Goal: Task Accomplishment & Management: Use online tool/utility

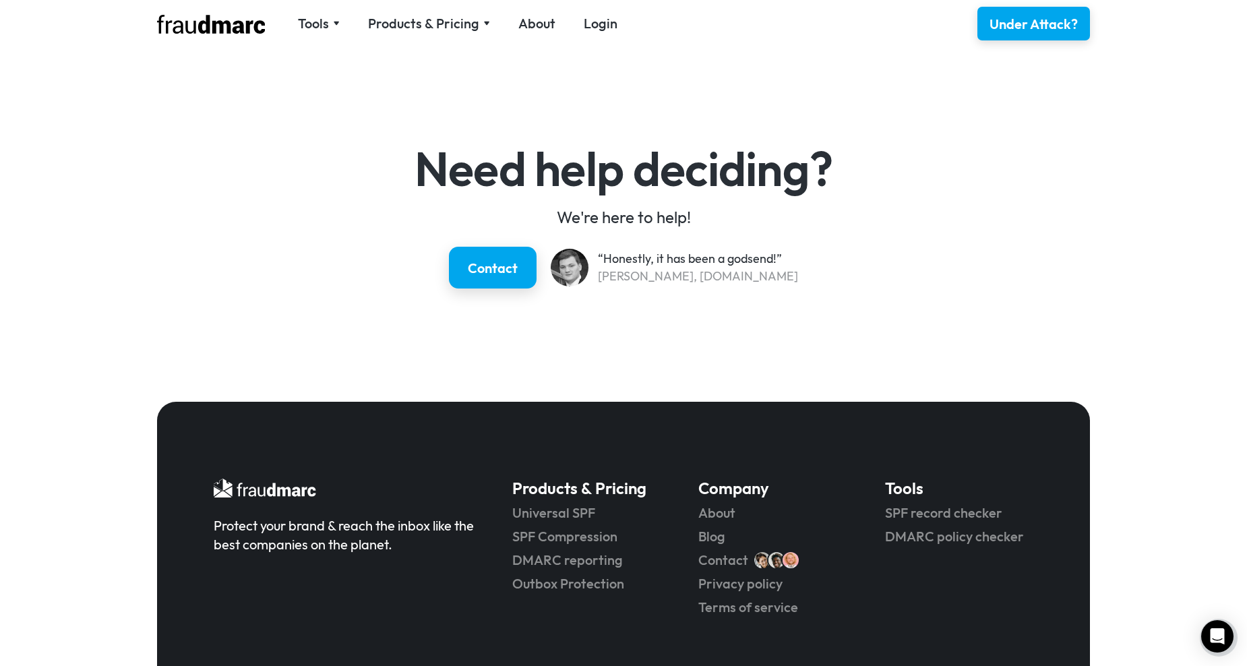
scroll to position [1953, 0]
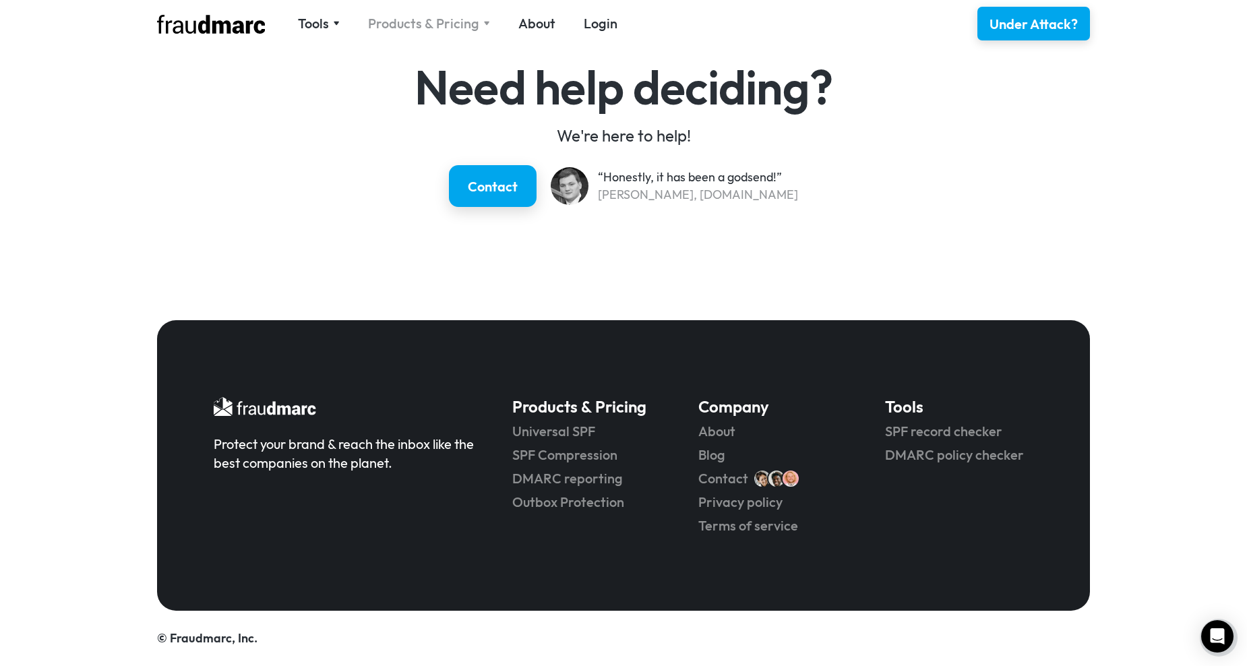
click at [412, 21] on div "Products & Pricing" at bounding box center [423, 23] width 111 height 19
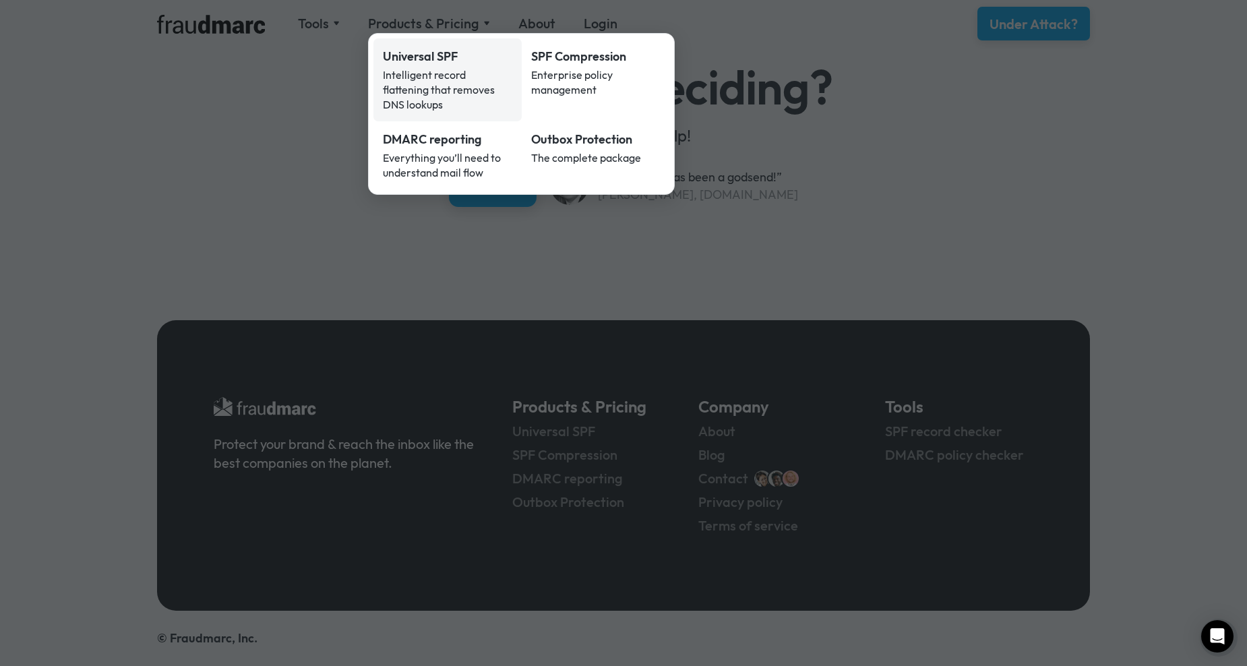
click at [495, 80] on div "Intelligent record flattening that removes DNS lookups" at bounding box center [447, 89] width 129 height 44
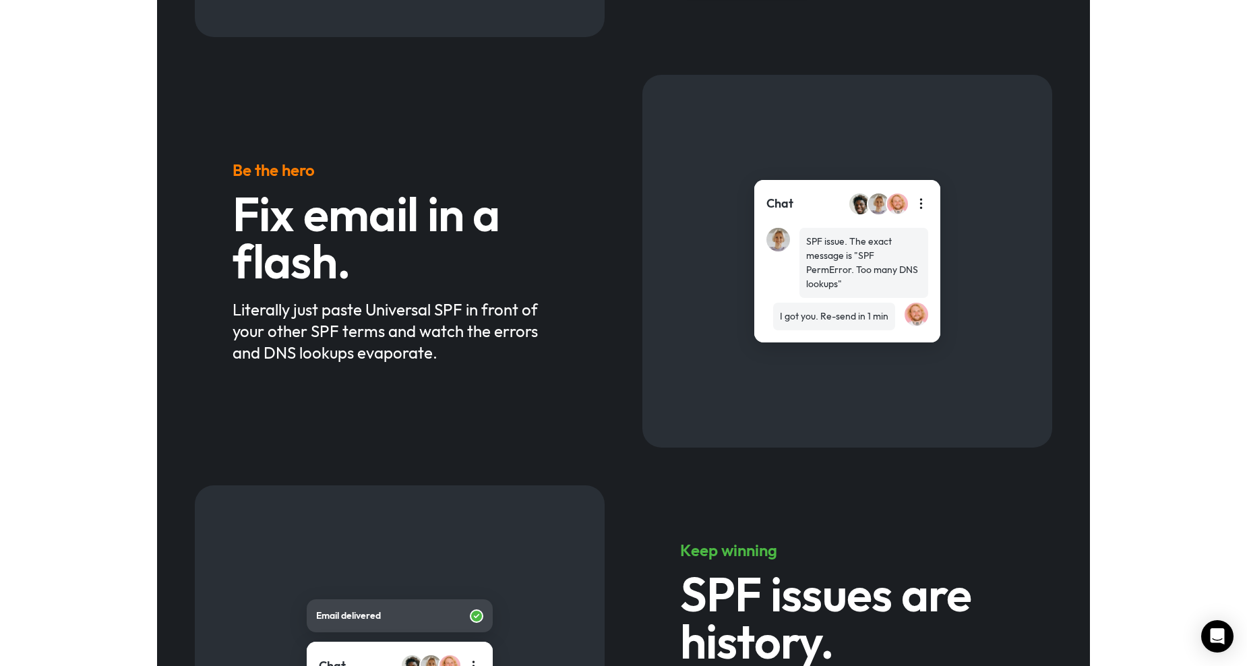
scroll to position [741, 0]
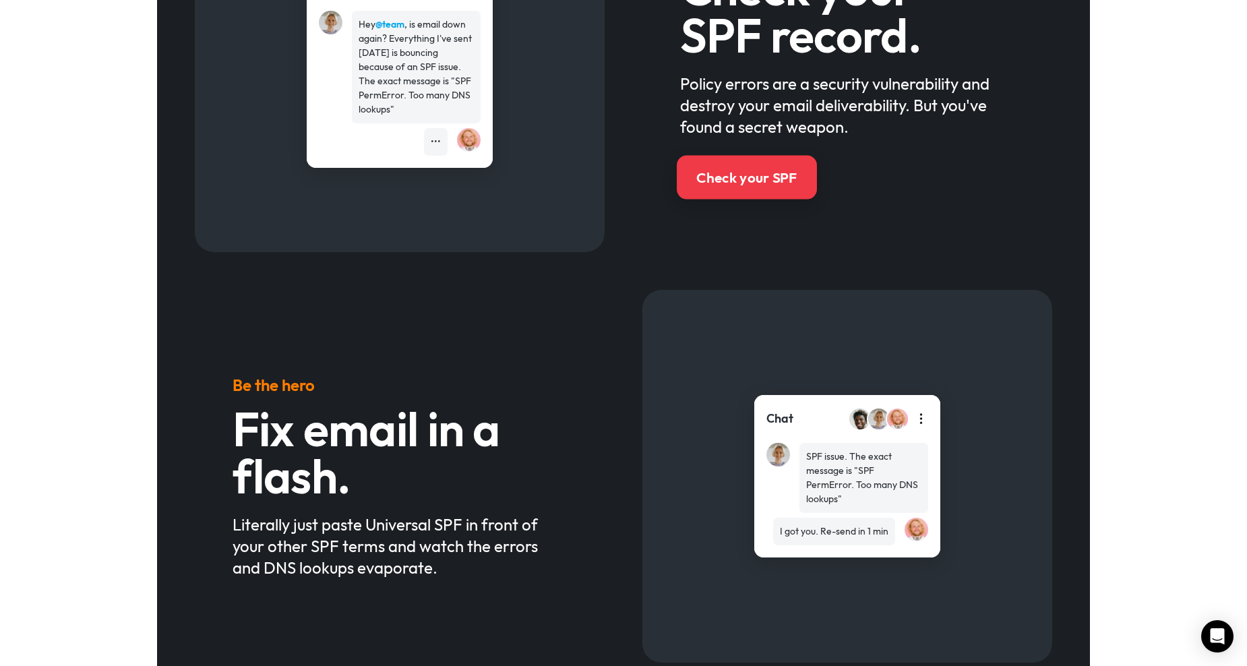
click at [710, 187] on div "Check your SPF" at bounding box center [746, 178] width 100 height 20
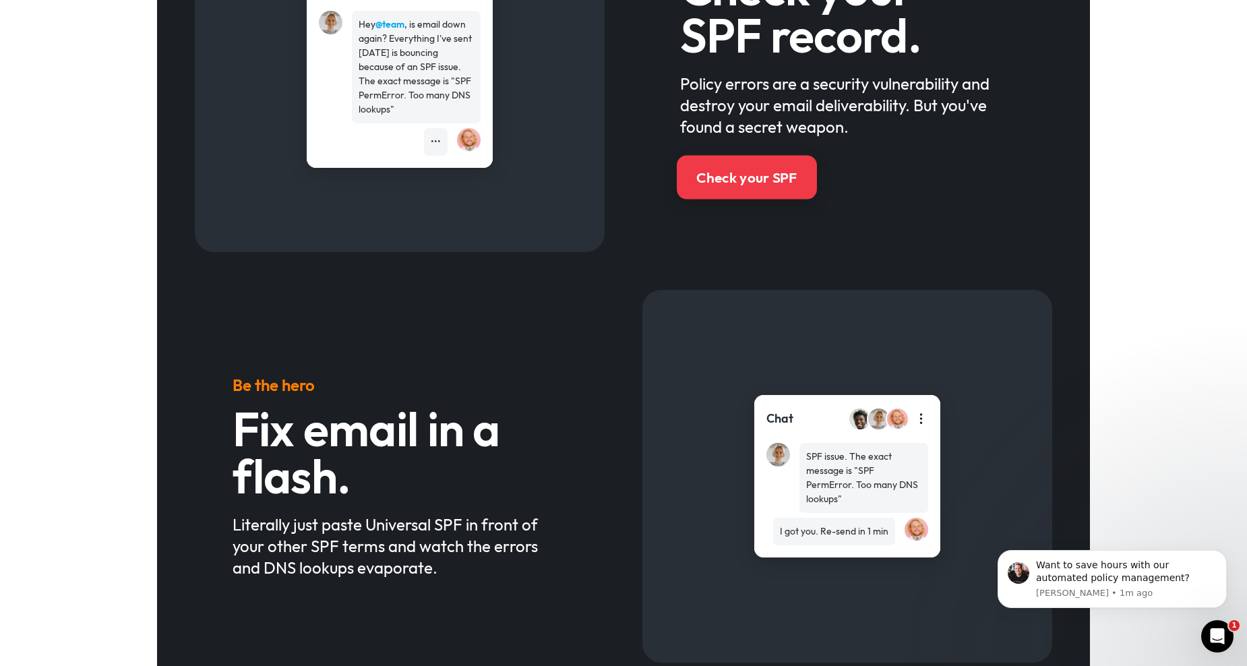
scroll to position [0, 0]
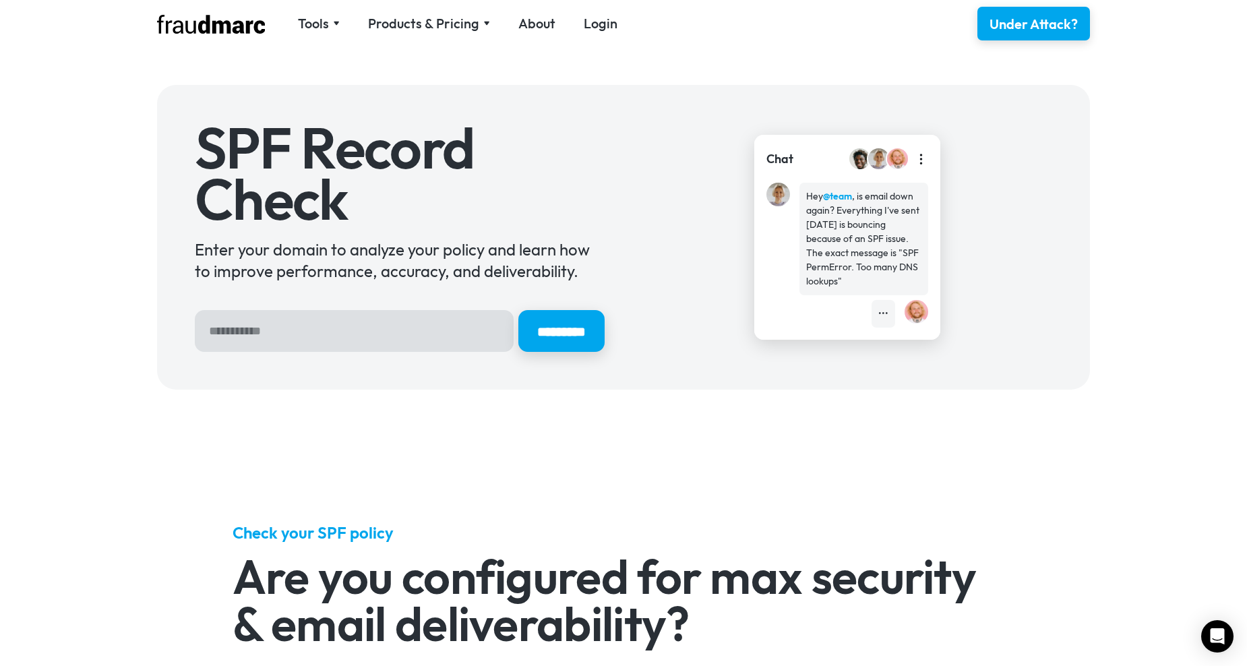
click at [393, 331] on input "Hero Sign Up Form" at bounding box center [354, 331] width 319 height 42
type input "**********"
click at [518, 310] on input "*********" at bounding box center [561, 331] width 86 height 42
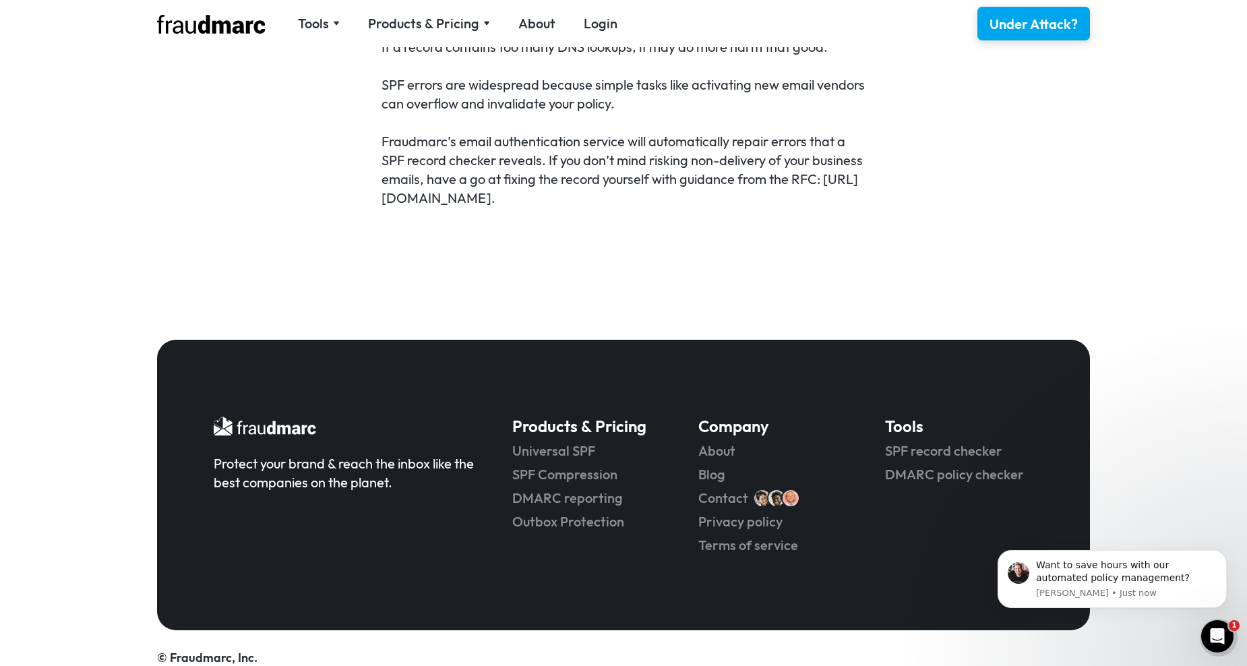
scroll to position [966, 0]
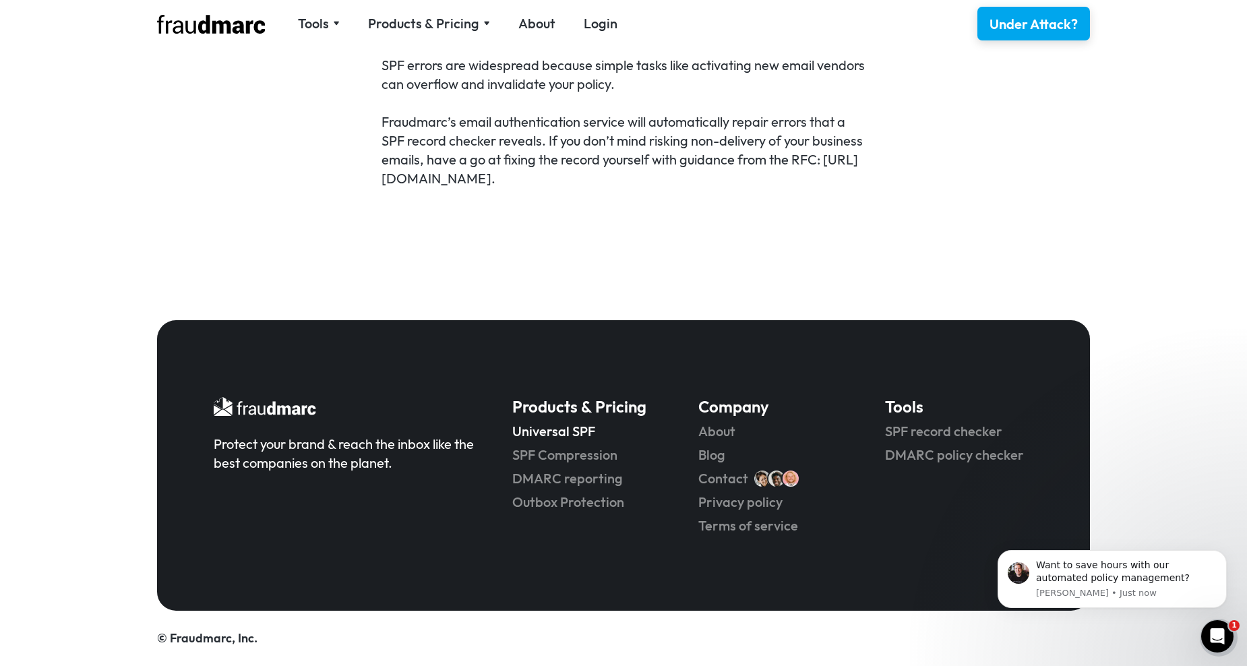
click at [544, 426] on link "Universal SPF" at bounding box center [586, 431] width 148 height 19
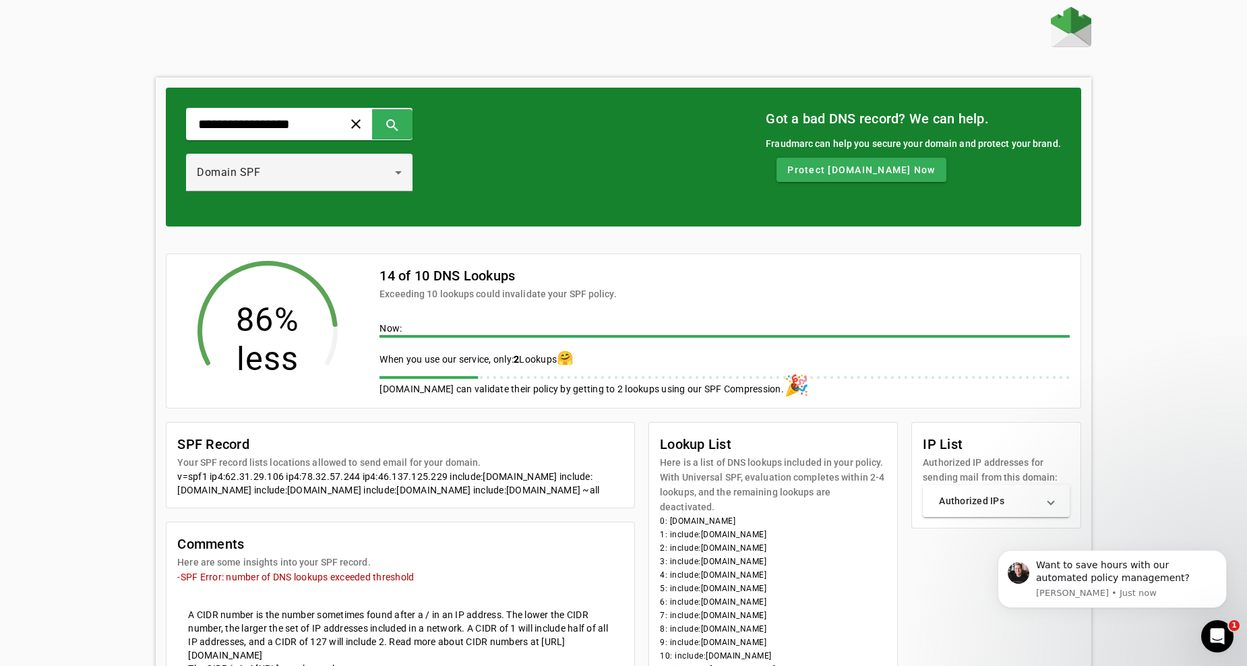
scroll to position [163, 0]
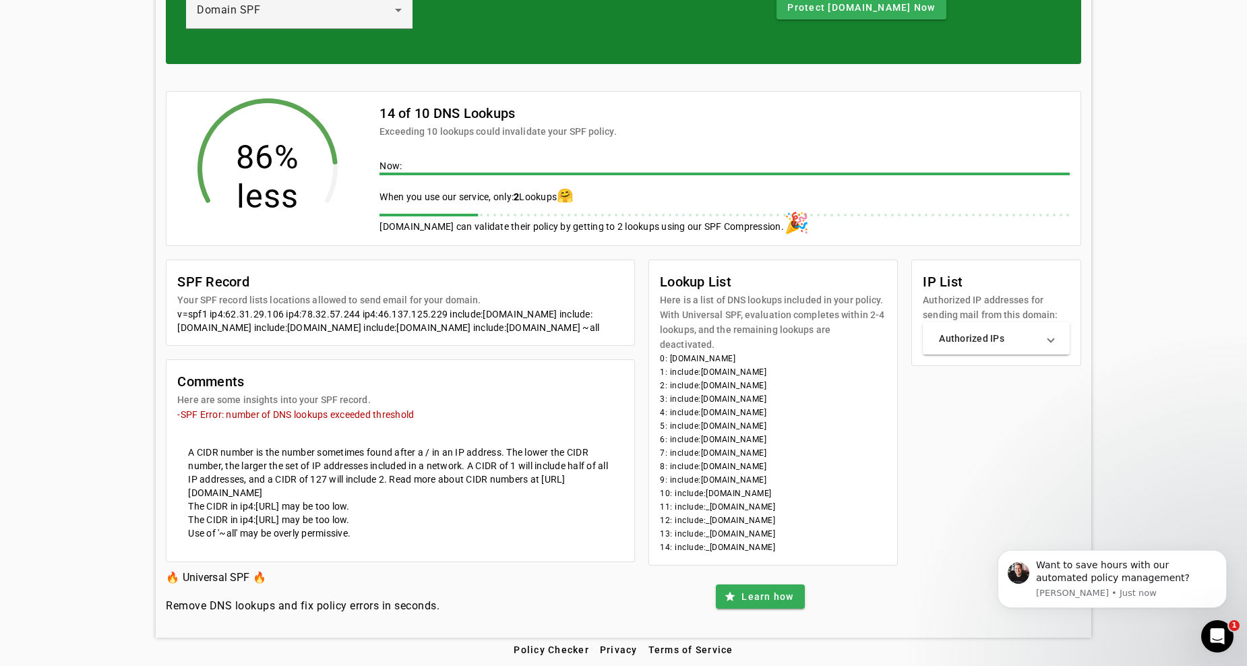
click at [1048, 343] on span "Authorized IPs" at bounding box center [993, 338] width 109 height 13
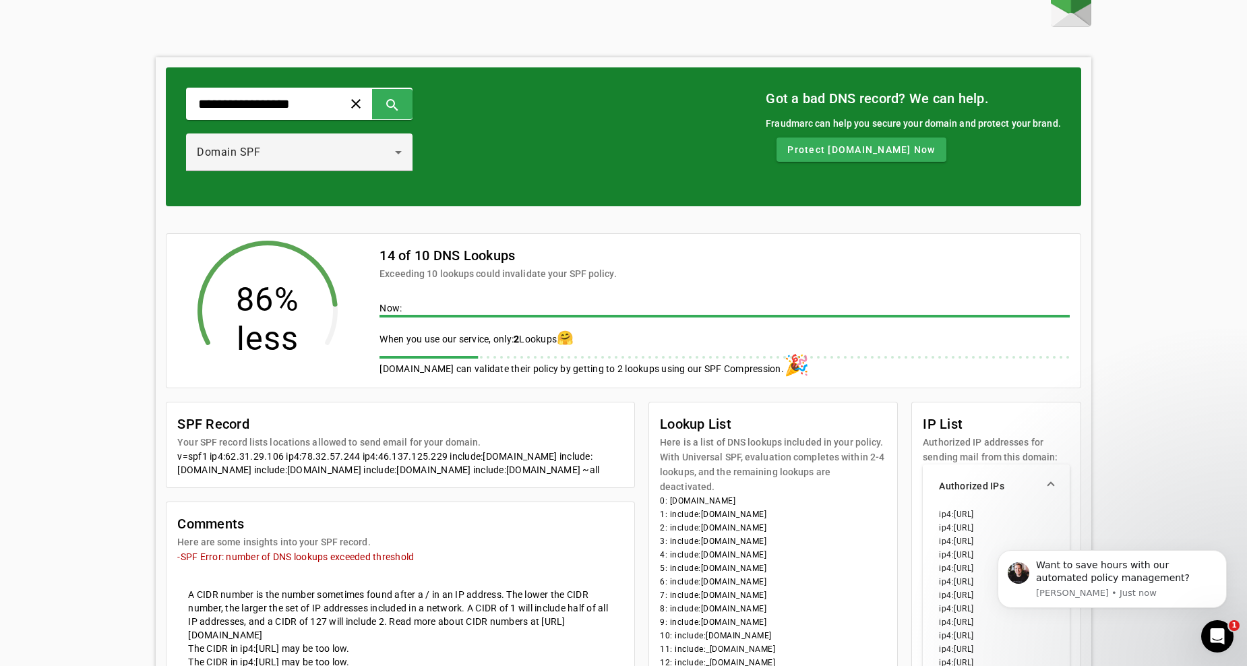
scroll to position [0, 0]
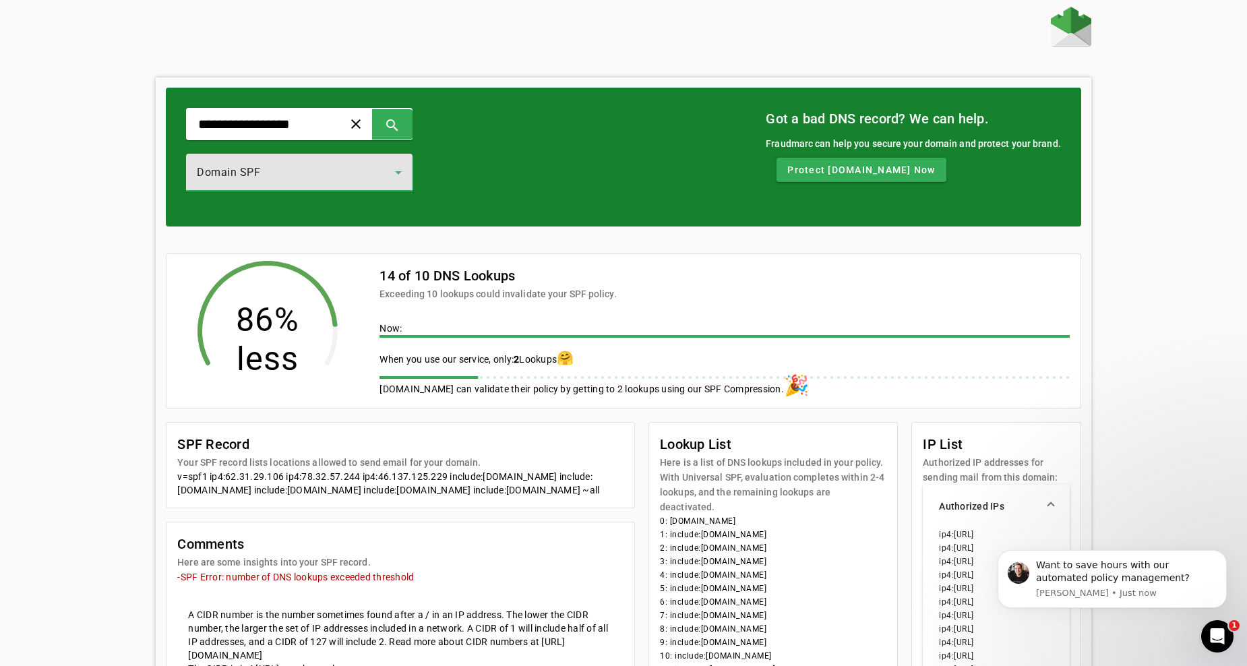
click at [376, 174] on div "Domain SPF" at bounding box center [296, 172] width 198 height 16
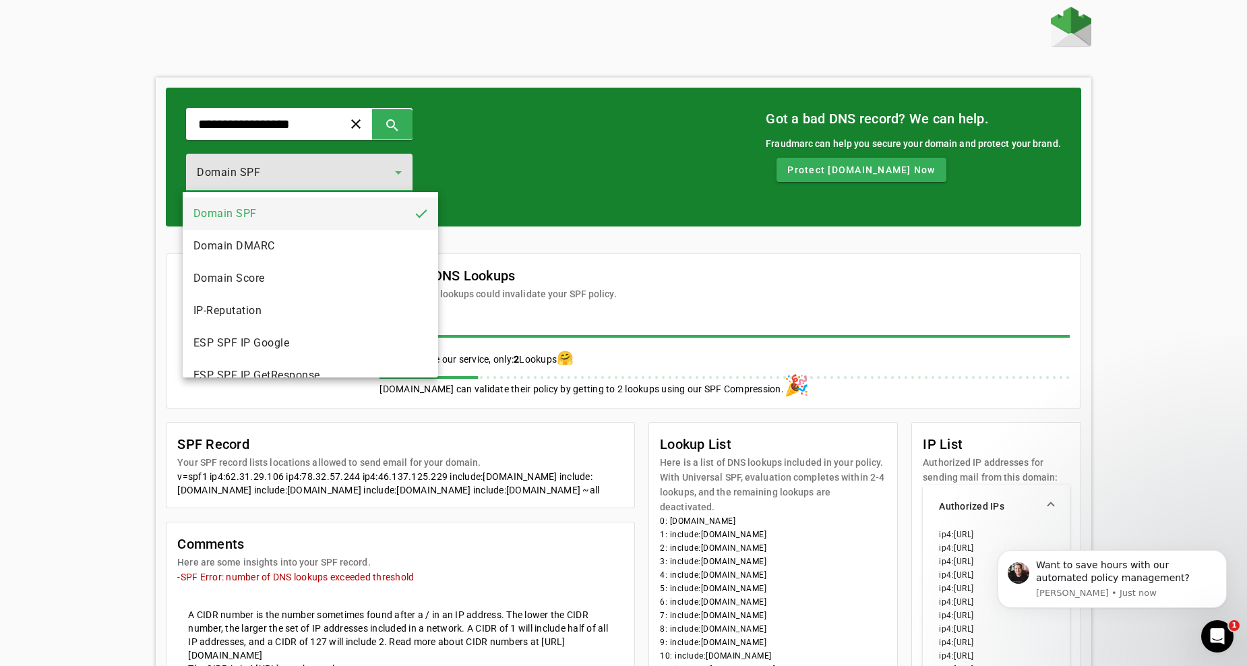
click at [135, 190] on div at bounding box center [623, 333] width 1247 height 666
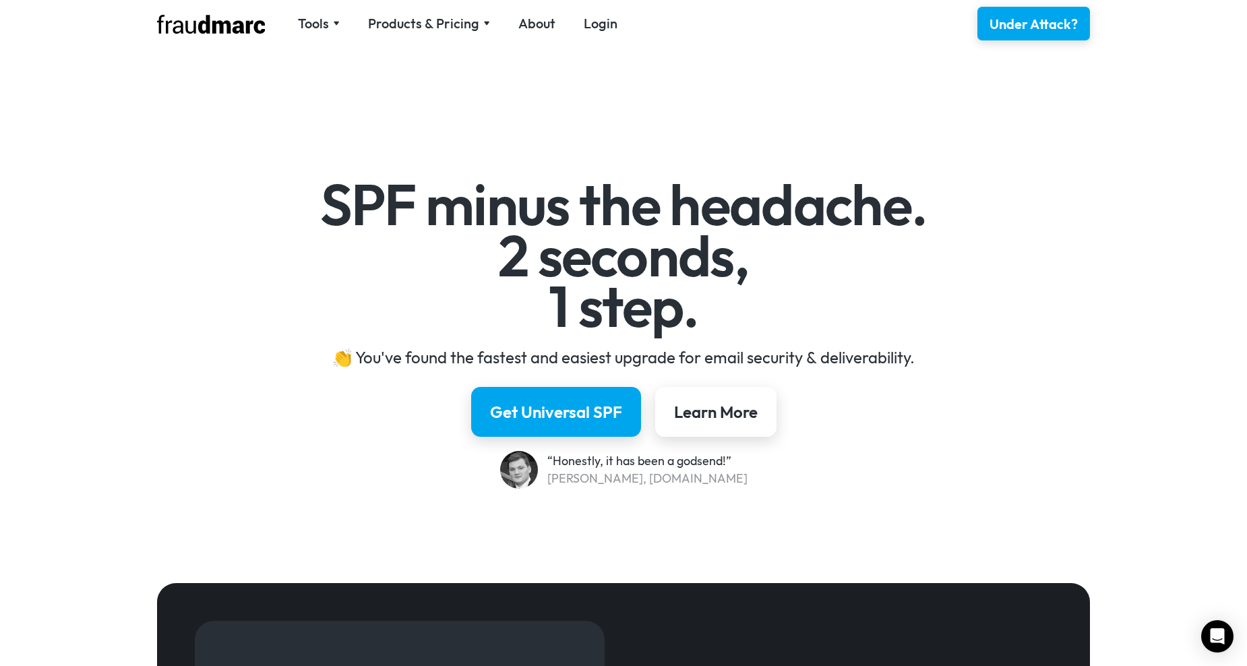
drag, startPoint x: 0, startPoint y: 0, endPoint x: 264, endPoint y: 404, distance: 482.9
click at [264, 404] on div "Get Universal SPF Learn More" at bounding box center [623, 412] width 782 height 50
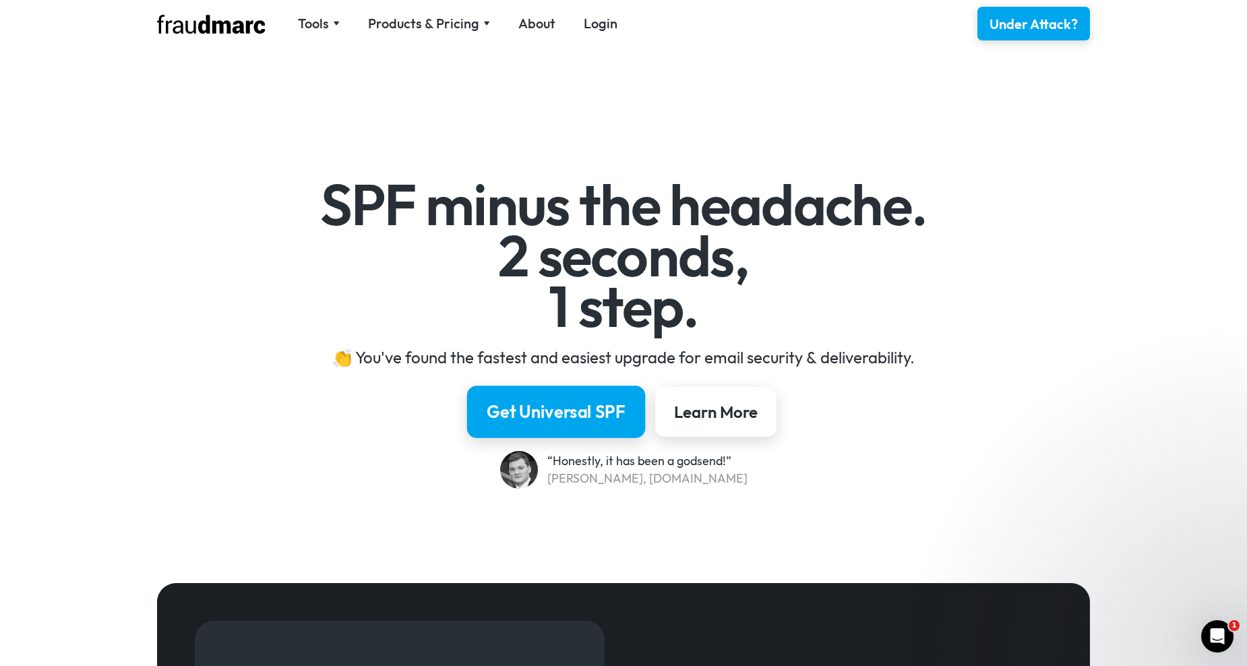
click at [495, 414] on div "Get Universal SPF" at bounding box center [555, 411] width 139 height 23
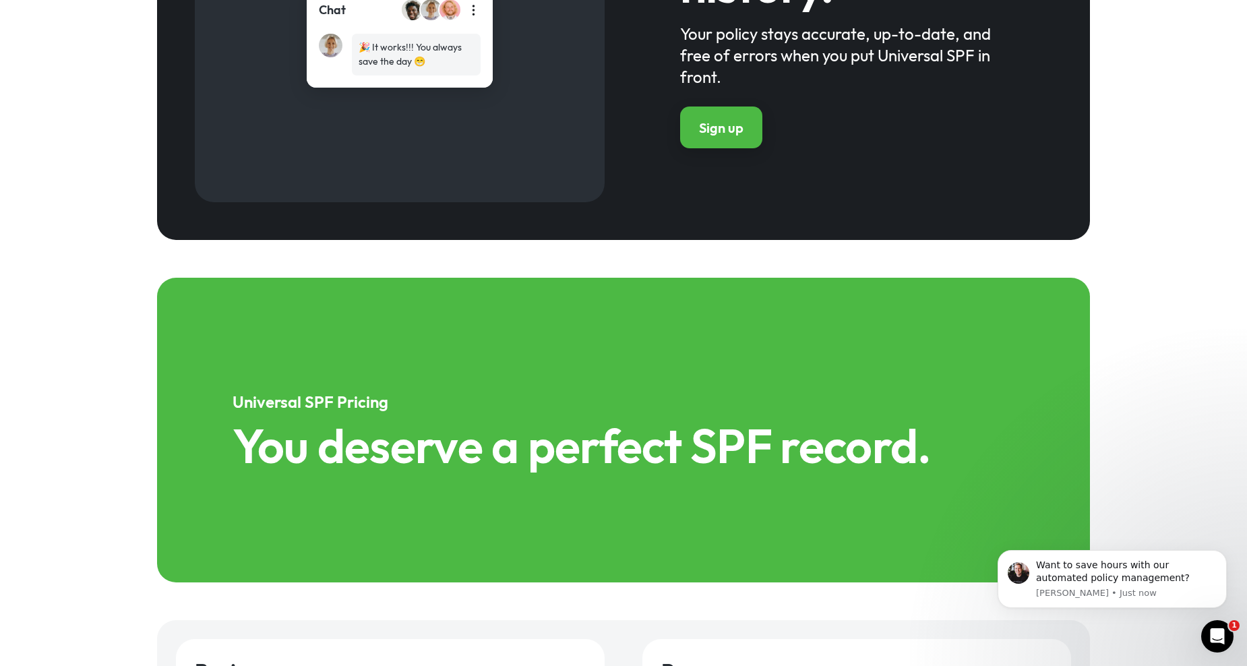
scroll to position [1474, 0]
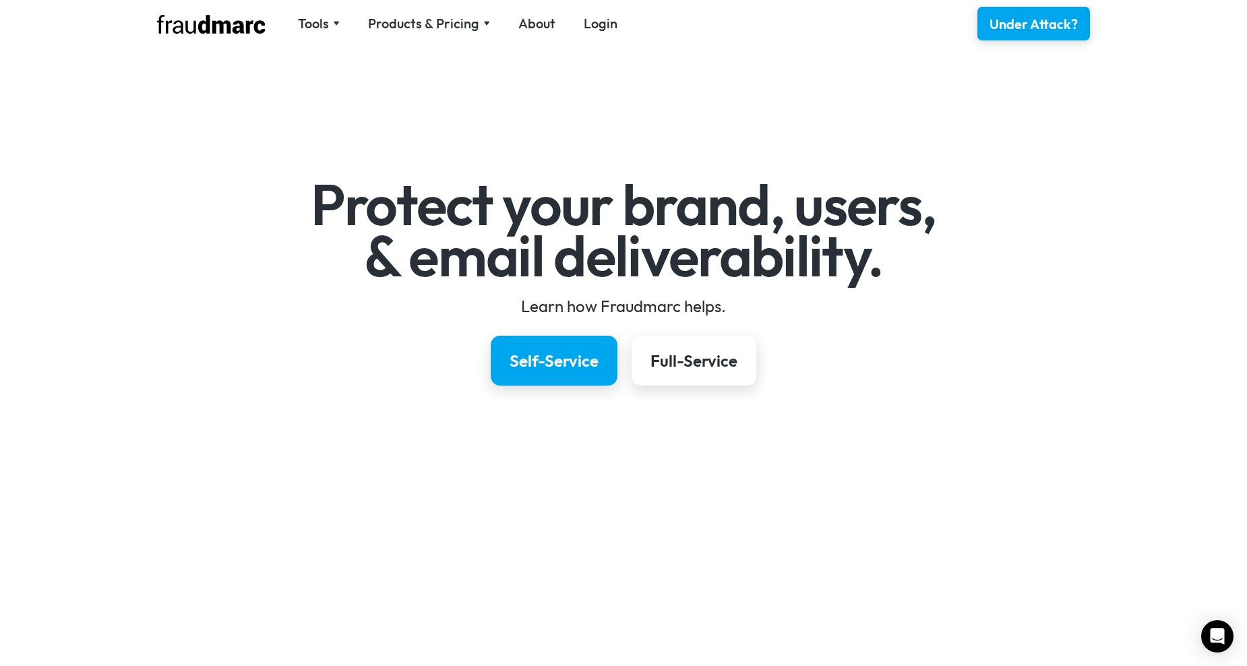
scroll to position [1953, 0]
